Goal: Task Accomplishment & Management: Use online tool/utility

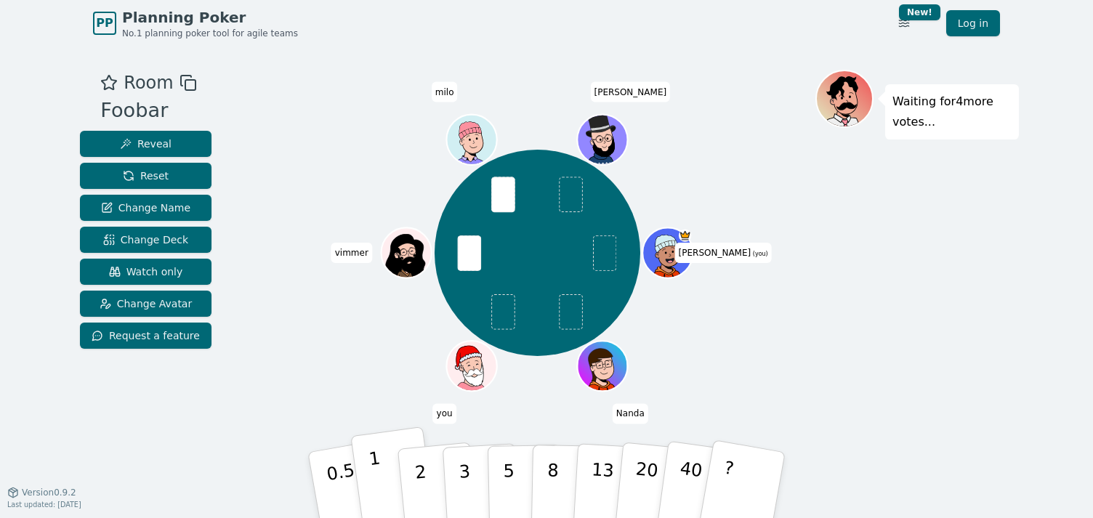
click at [385, 485] on button "1" at bounding box center [393, 486] width 87 height 118
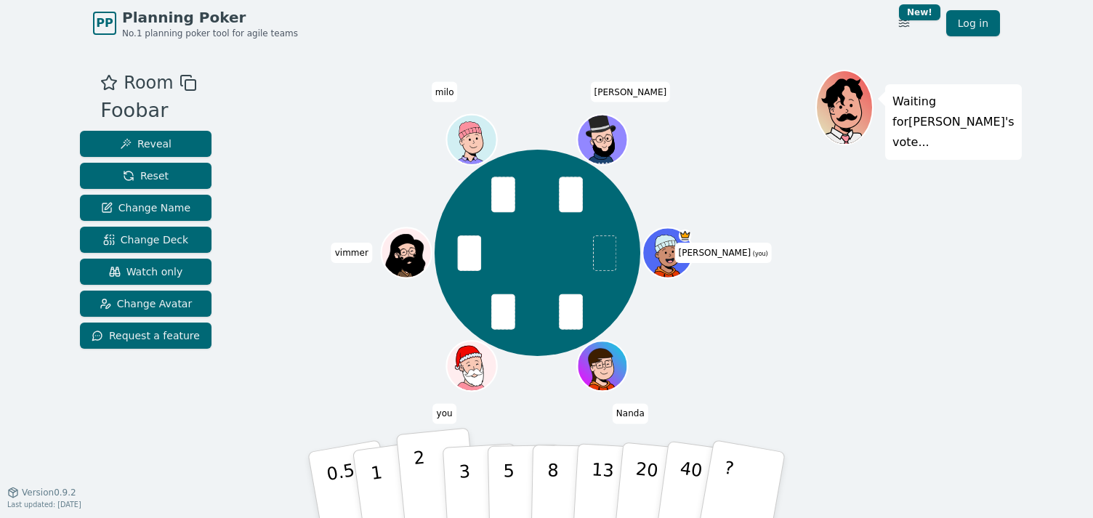
click at [428, 471] on button "2" at bounding box center [437, 486] width 83 height 116
click at [382, 480] on button "1" at bounding box center [393, 486] width 87 height 118
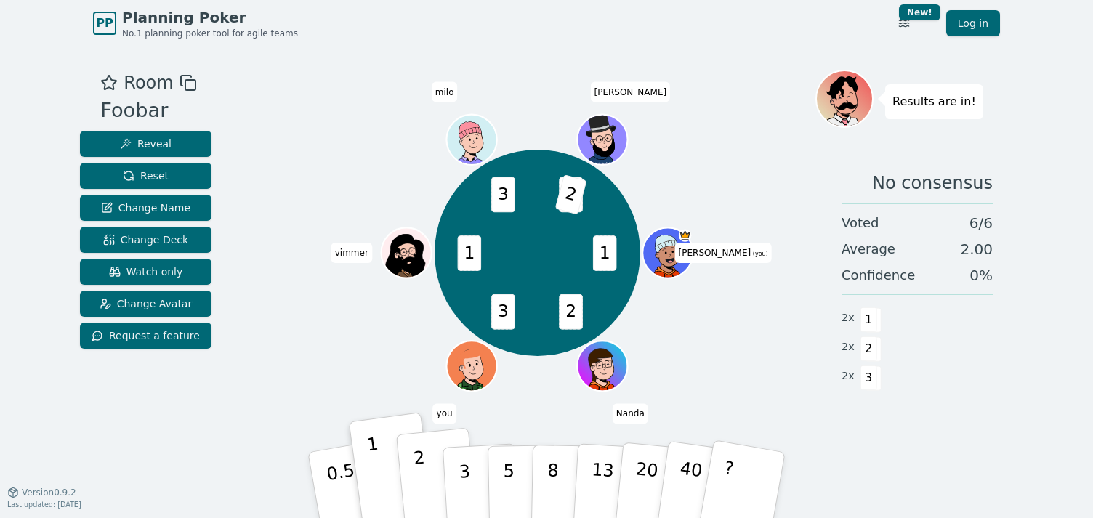
click at [419, 483] on p "2" at bounding box center [422, 487] width 19 height 79
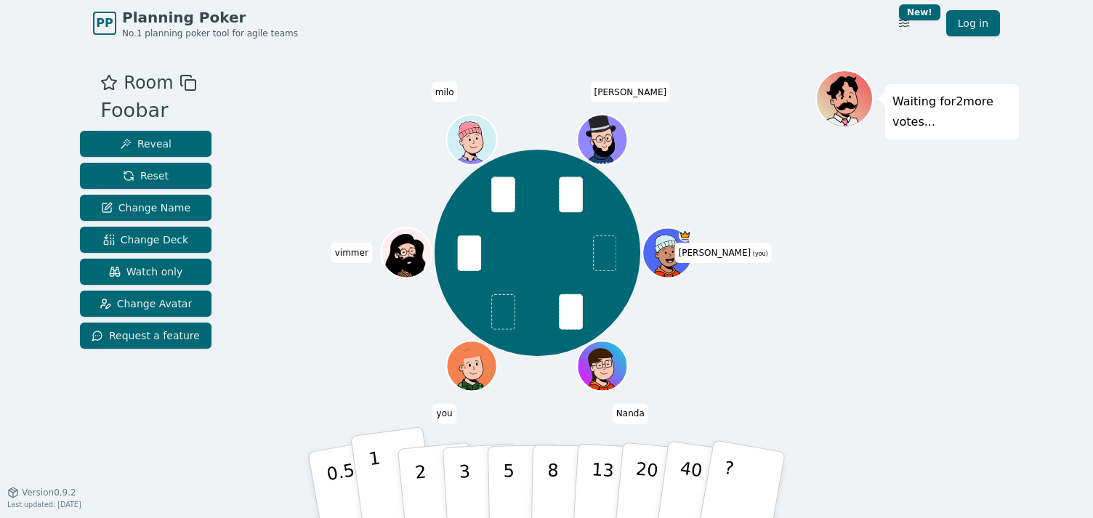
click at [382, 482] on button "1" at bounding box center [393, 486] width 87 height 118
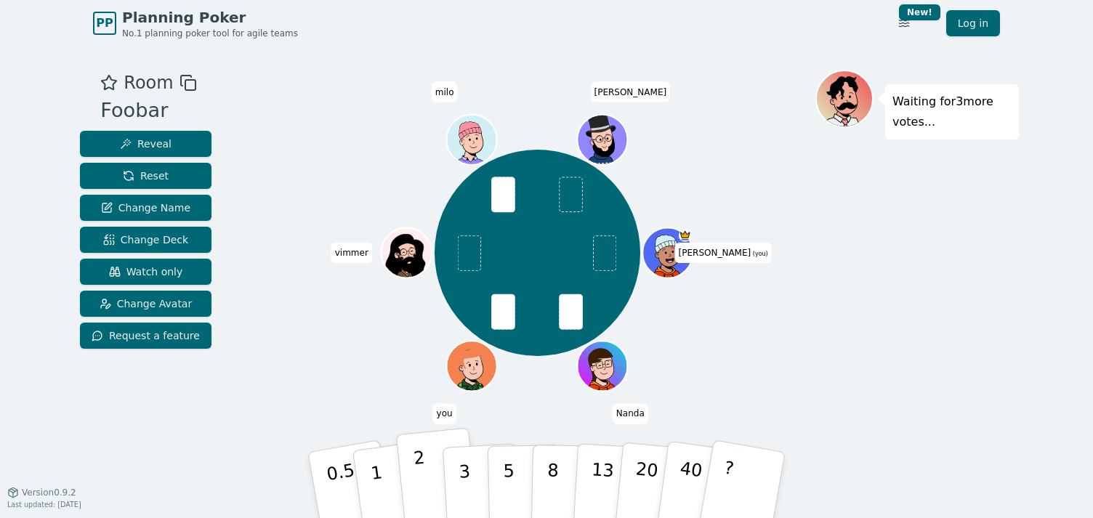
click at [421, 475] on p "2" at bounding box center [422, 487] width 19 height 79
click at [427, 476] on button "2" at bounding box center [437, 486] width 83 height 116
click at [380, 488] on button "1" at bounding box center [393, 486] width 87 height 118
click at [387, 405] on div "[PERSON_NAME] (you) Nanda you vimmer [PERSON_NAME]" at bounding box center [538, 253] width 556 height 315
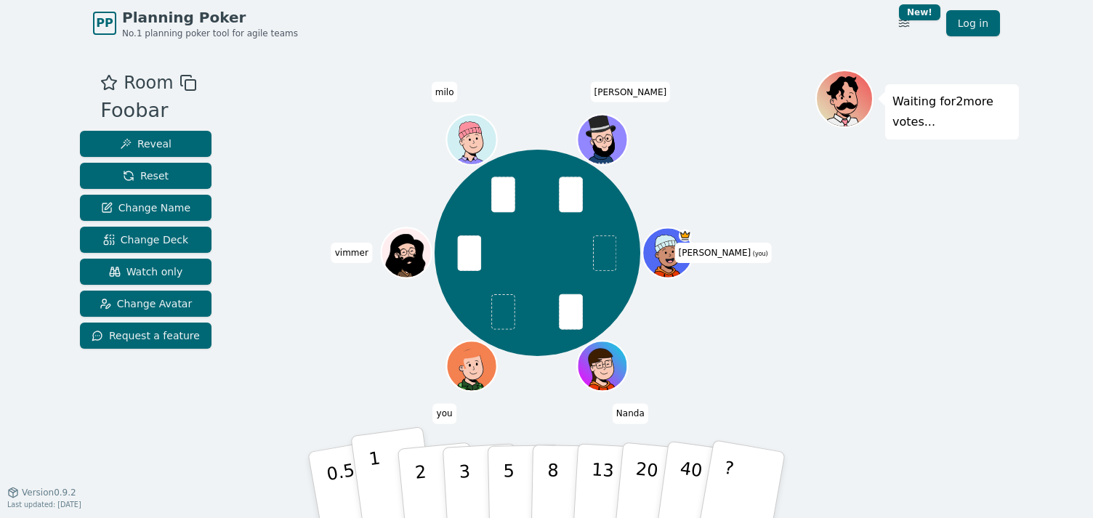
click at [388, 478] on button "1" at bounding box center [393, 486] width 87 height 118
click at [429, 491] on button "2" at bounding box center [437, 486] width 83 height 116
click at [379, 484] on p "1" at bounding box center [379, 487] width 22 height 79
click at [382, 481] on button "1" at bounding box center [393, 486] width 87 height 118
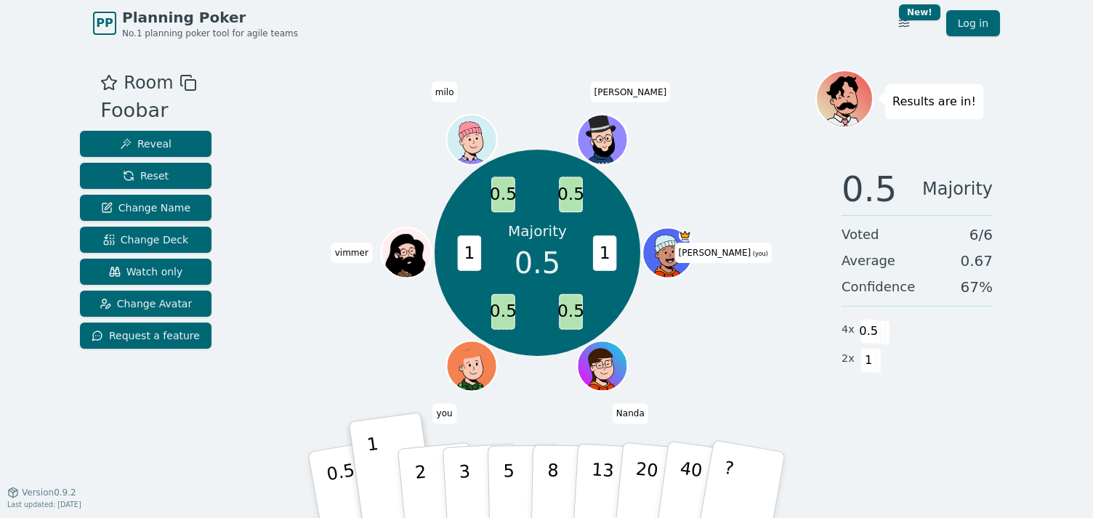
click at [720, 398] on div "Majority 0.5 1 0.5 0.5 1 0.5 0.5 [PERSON_NAME] (you) Nanda you vimmer [PERSON_N…" at bounding box center [538, 253] width 556 height 315
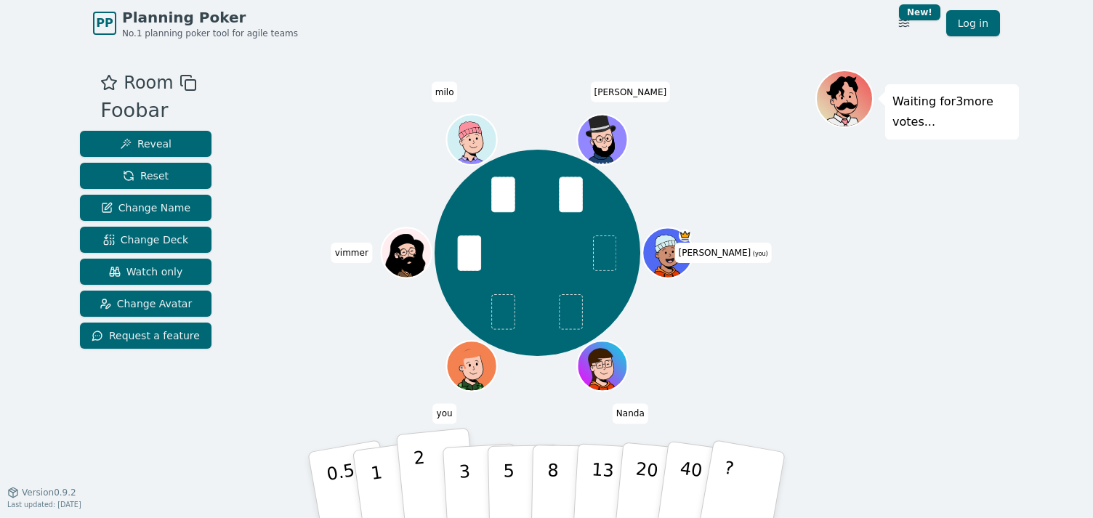
click at [421, 475] on p "2" at bounding box center [422, 487] width 19 height 79
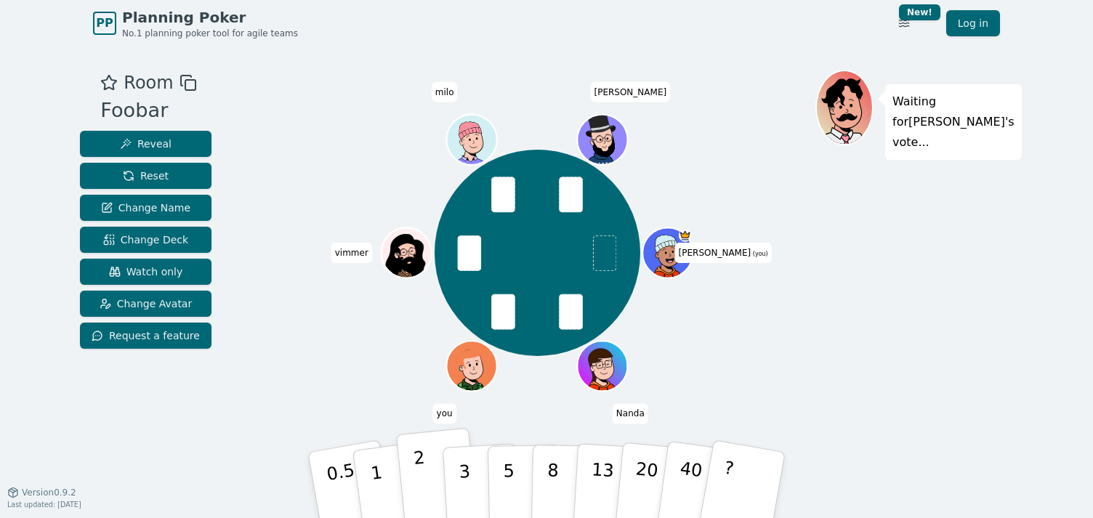
click at [425, 472] on p "2" at bounding box center [422, 487] width 19 height 79
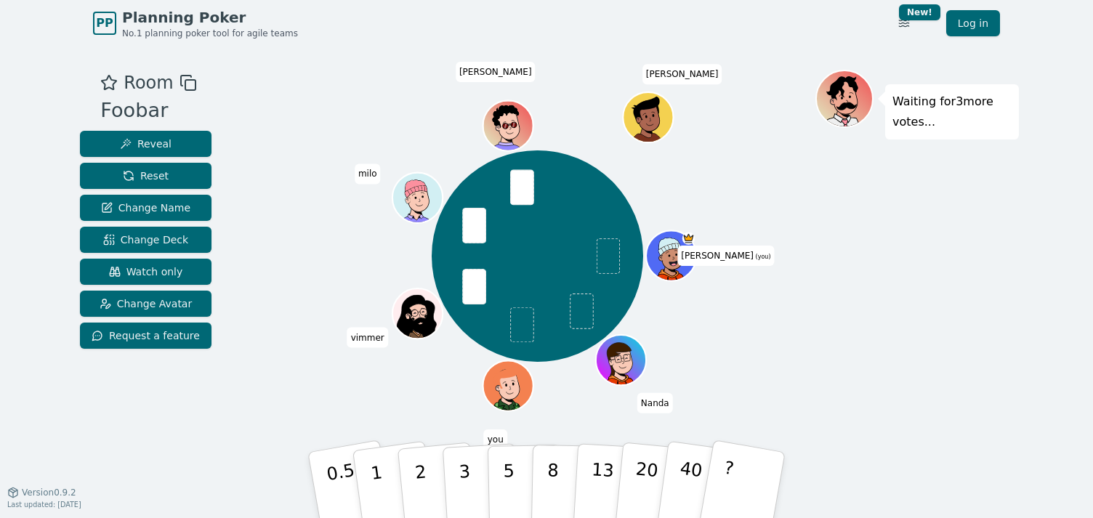
click at [407, 411] on div "[PERSON_NAME] (you) Nanda you [PERSON_NAME] [PERSON_NAME]" at bounding box center [538, 256] width 556 height 321
click at [424, 494] on p "2" at bounding box center [422, 487] width 19 height 79
click at [377, 481] on p "1" at bounding box center [379, 487] width 22 height 79
click at [460, 480] on p "3" at bounding box center [466, 486] width 16 height 79
click at [430, 481] on button "2" at bounding box center [437, 486] width 83 height 116
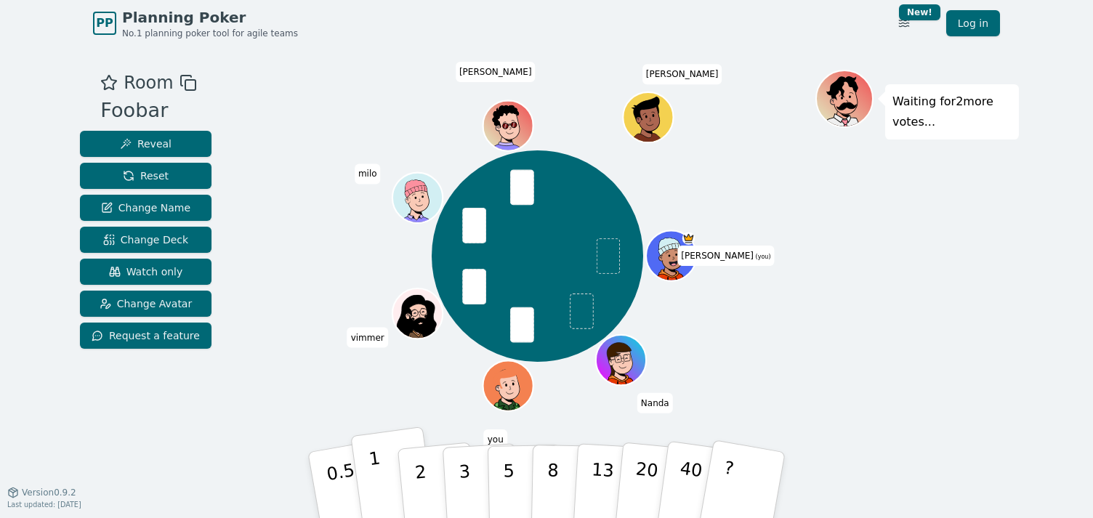
click at [382, 472] on button "1" at bounding box center [393, 486] width 87 height 118
click at [382, 475] on button "1" at bounding box center [393, 486] width 87 height 118
click at [430, 481] on button "2" at bounding box center [437, 486] width 83 height 116
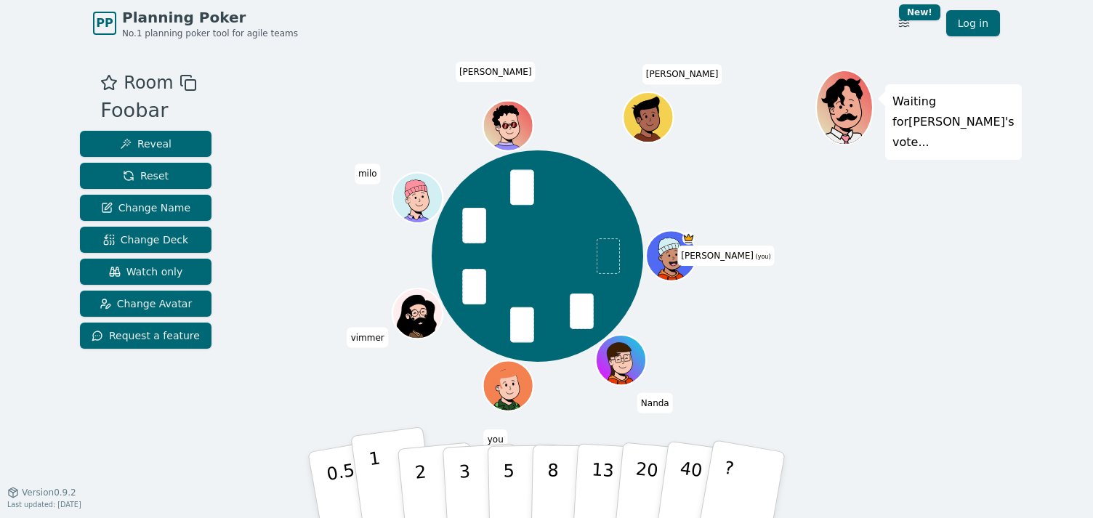
click at [377, 475] on p "1" at bounding box center [379, 487] width 22 height 79
